Goal: Task Accomplishment & Management: Use online tool/utility

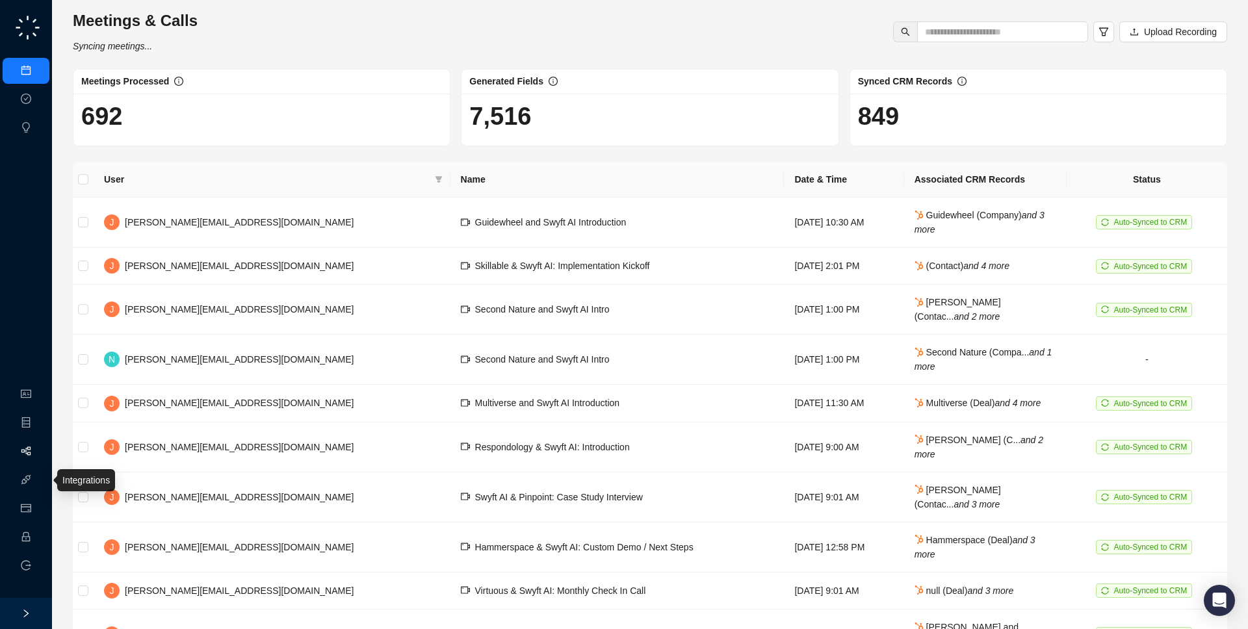
click at [38, 446] on link "Workflows" at bounding box center [59, 451] width 42 height 10
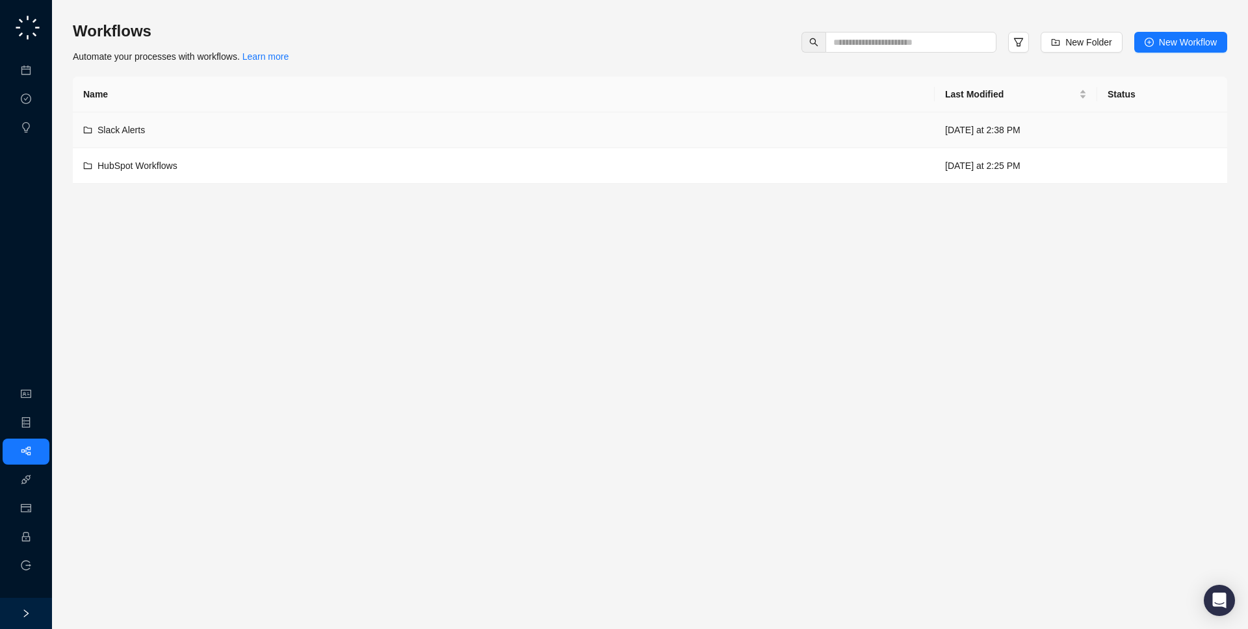
click at [620, 144] on td "Slack Alerts" at bounding box center [504, 130] width 862 height 36
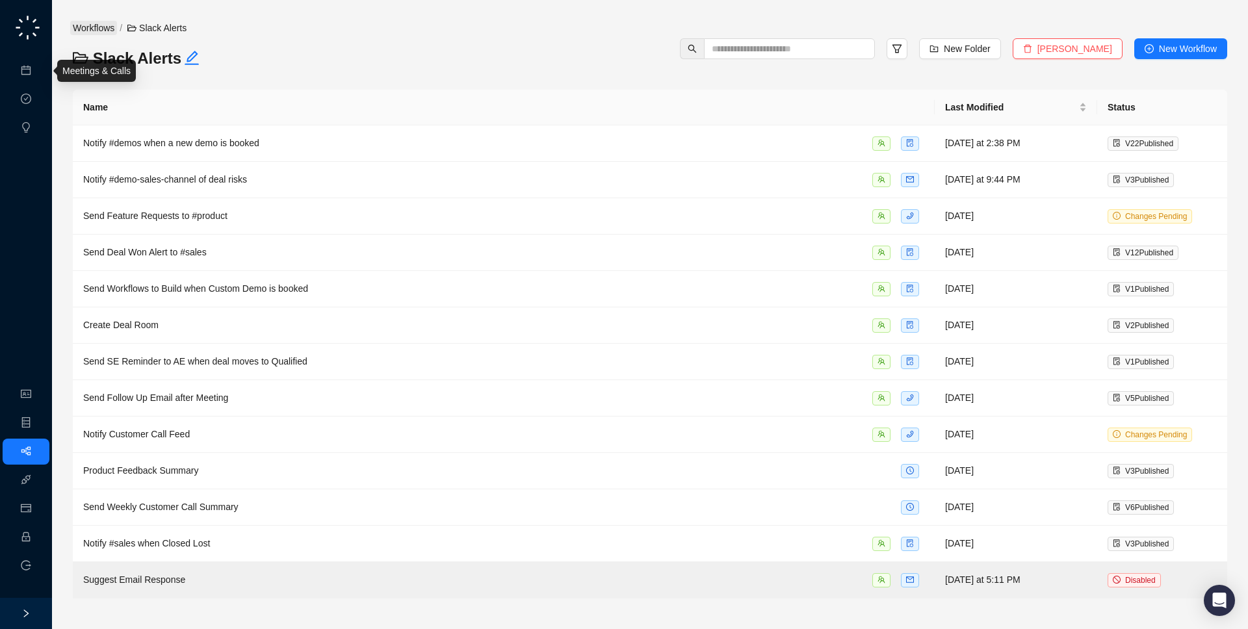
click at [88, 28] on link "Workflows" at bounding box center [93, 28] width 47 height 14
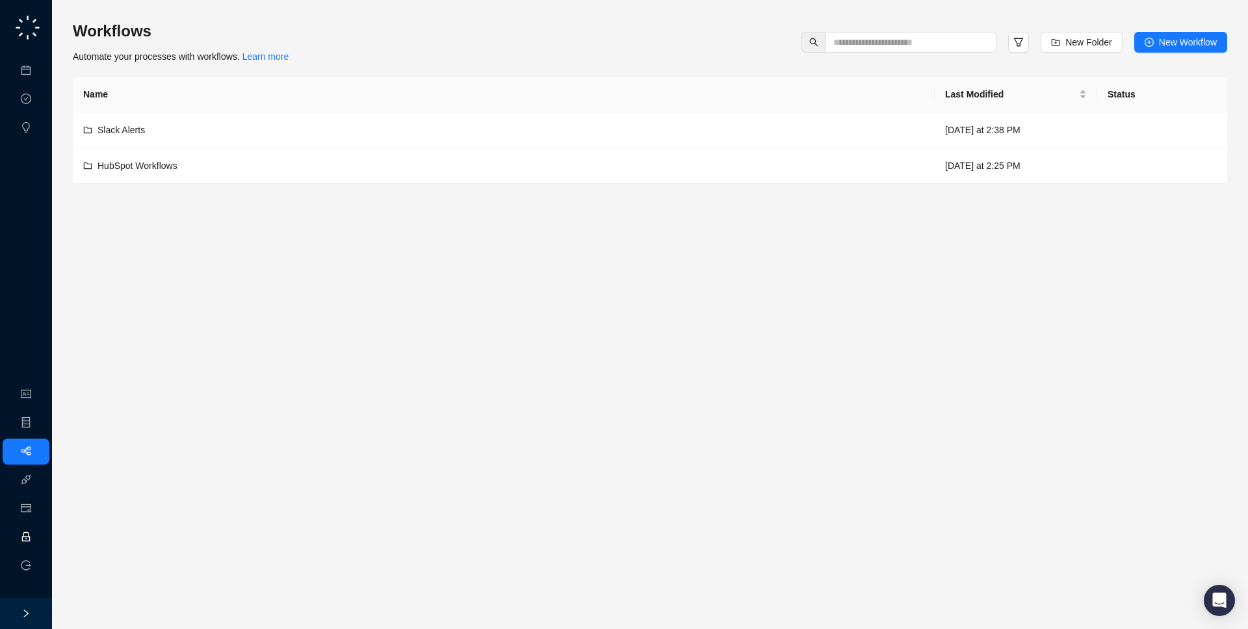
click at [38, 540] on link "Employee" at bounding box center [58, 537] width 40 height 10
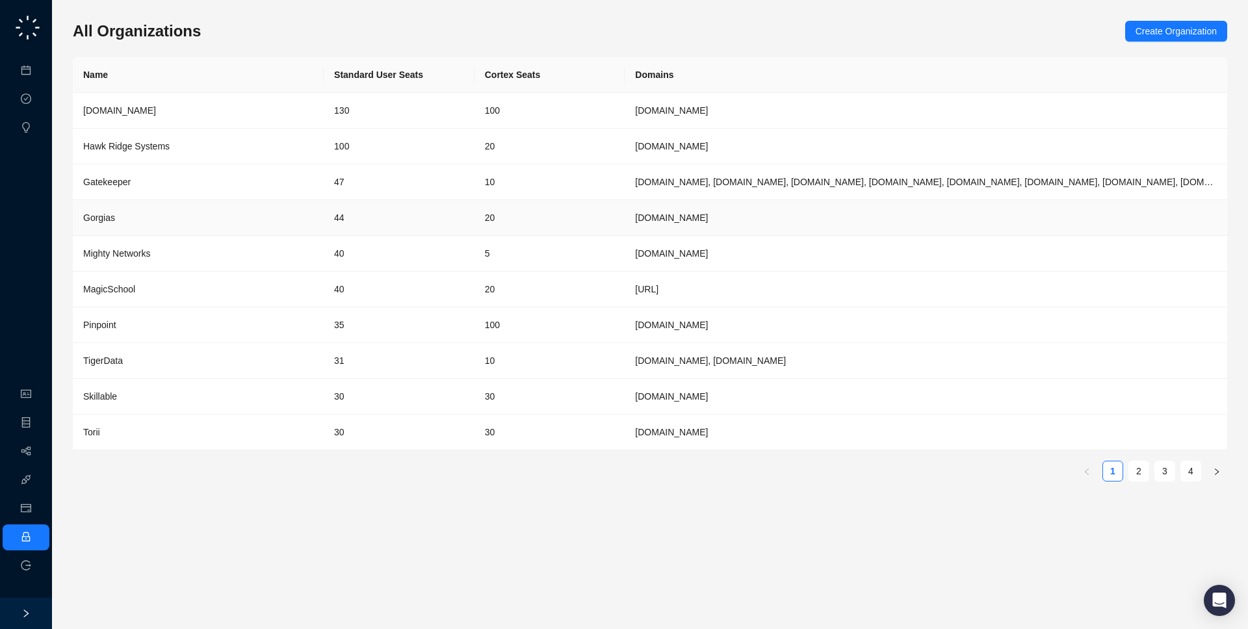
click at [296, 207] on td "Gorgias" at bounding box center [198, 218] width 251 height 36
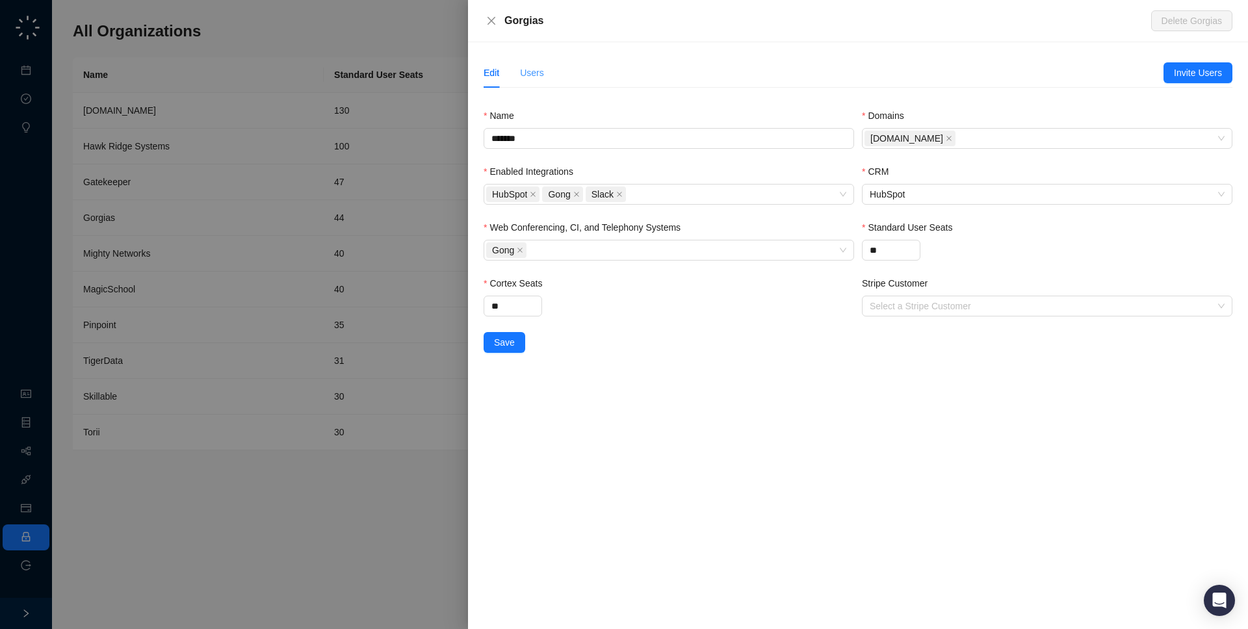
click at [533, 81] on div "Users" at bounding box center [532, 73] width 24 height 30
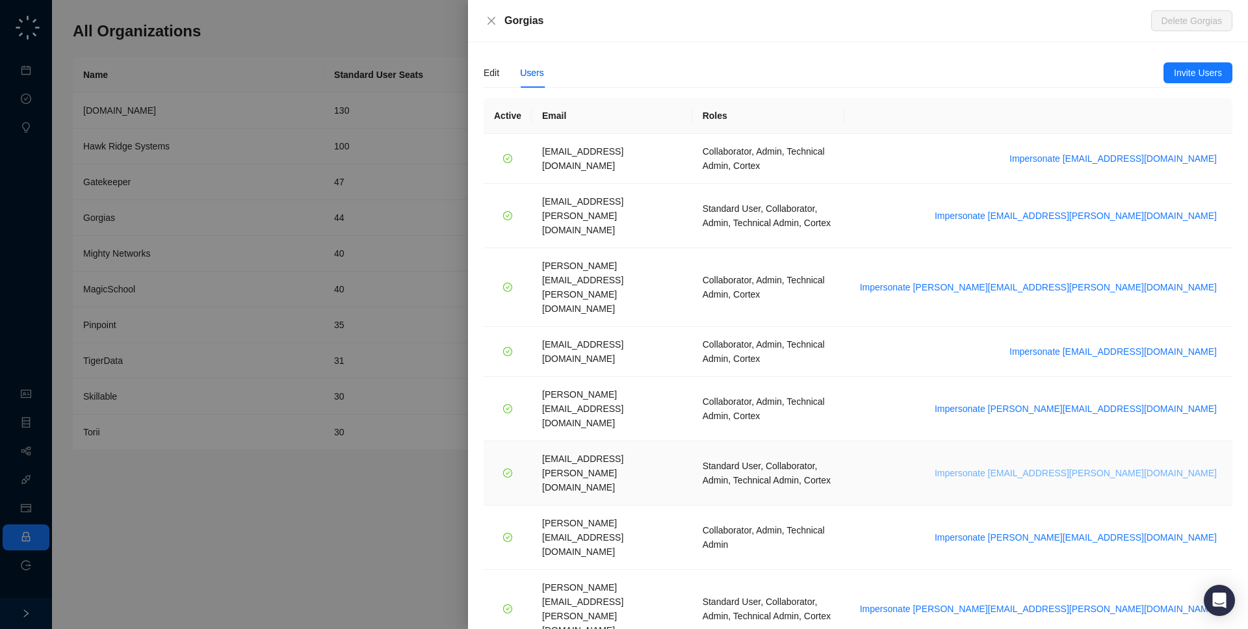
click at [1116, 466] on span "Impersonate janadhi.kuruppu@gorgias.com" at bounding box center [1075, 473] width 282 height 14
